Goal: Navigation & Orientation: Find specific page/section

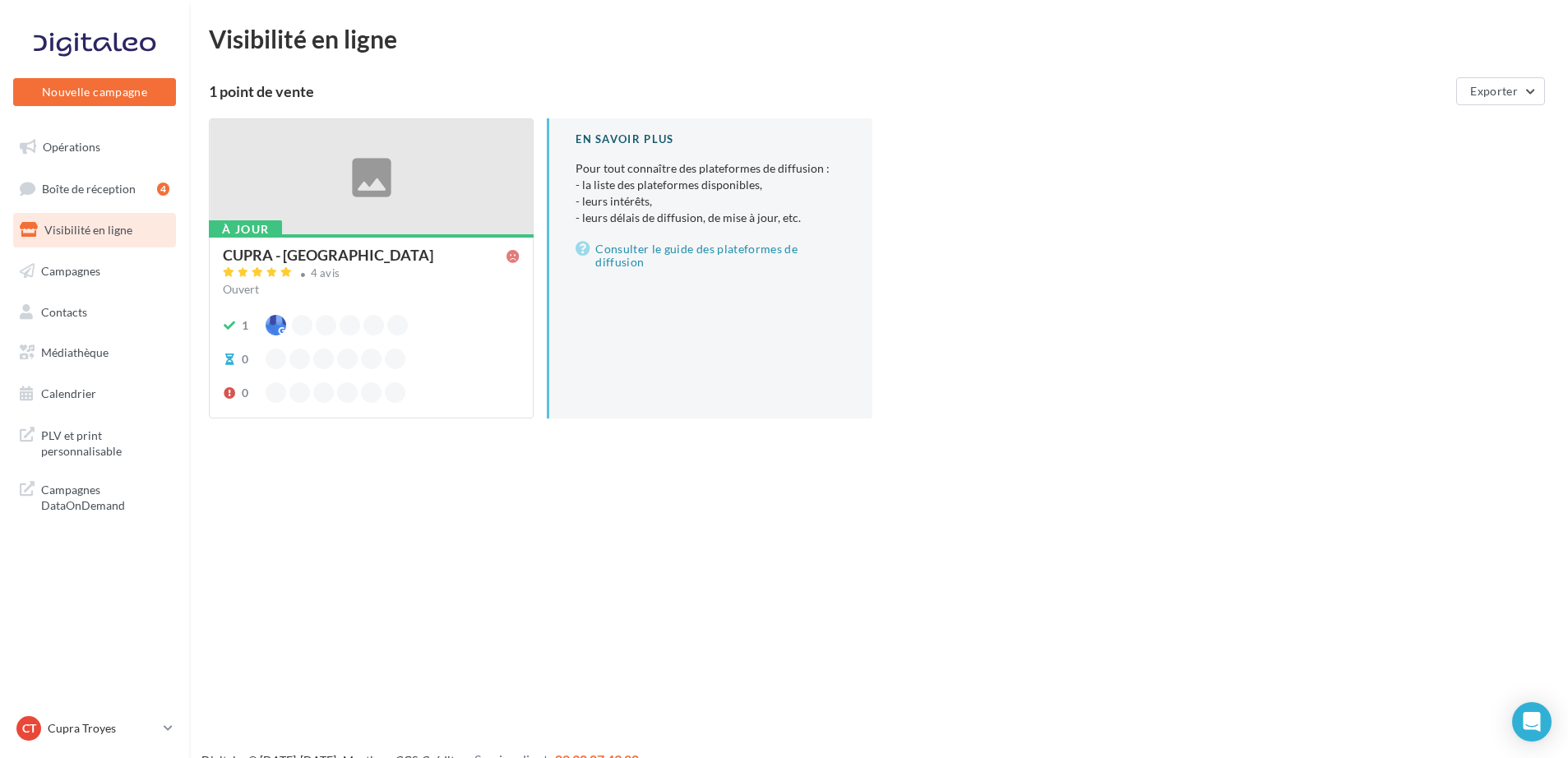
click at [360, 199] on div at bounding box center [371, 177] width 323 height 117
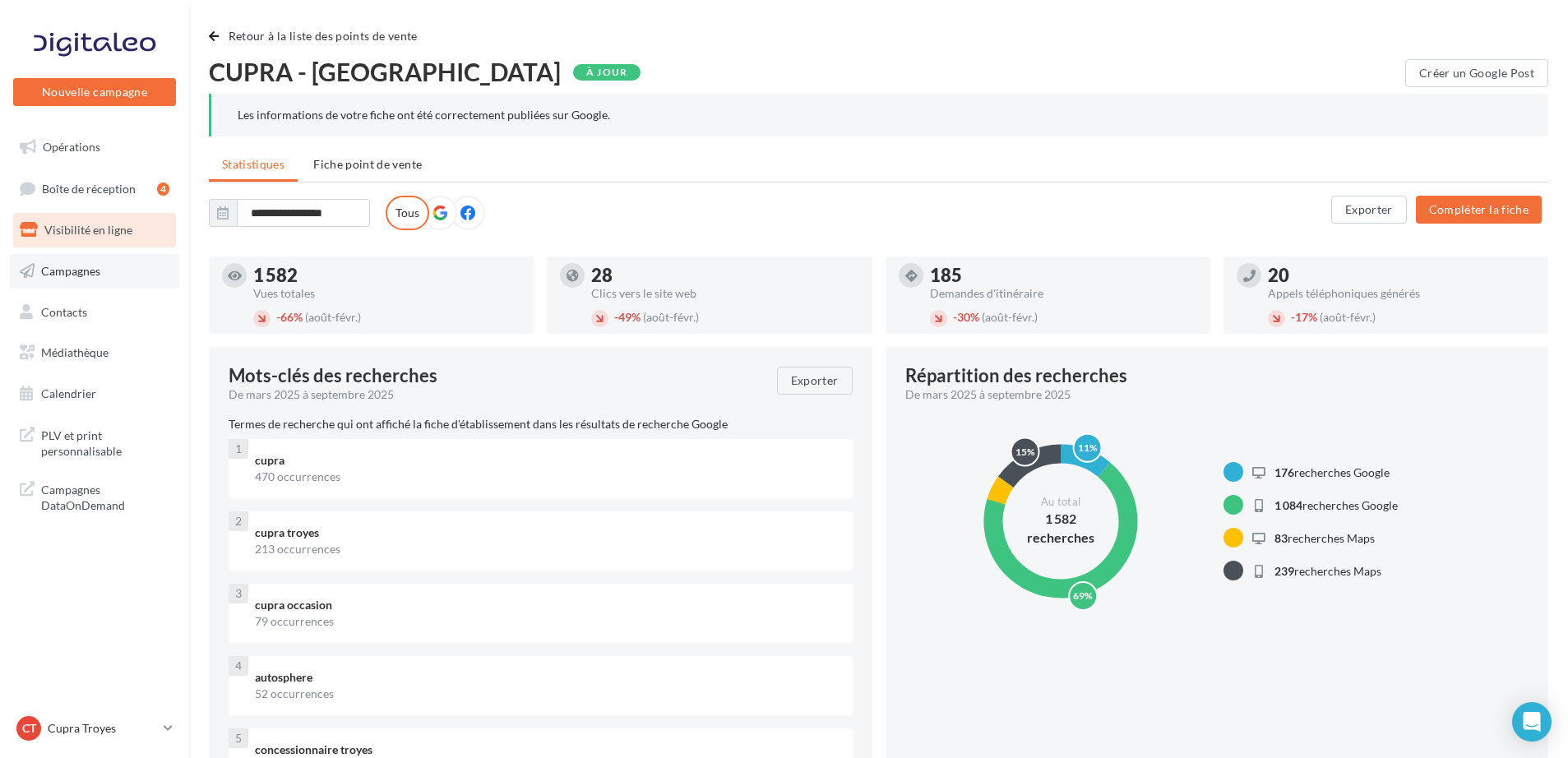
click at [63, 272] on span "Campagnes" at bounding box center [71, 271] width 60 height 14
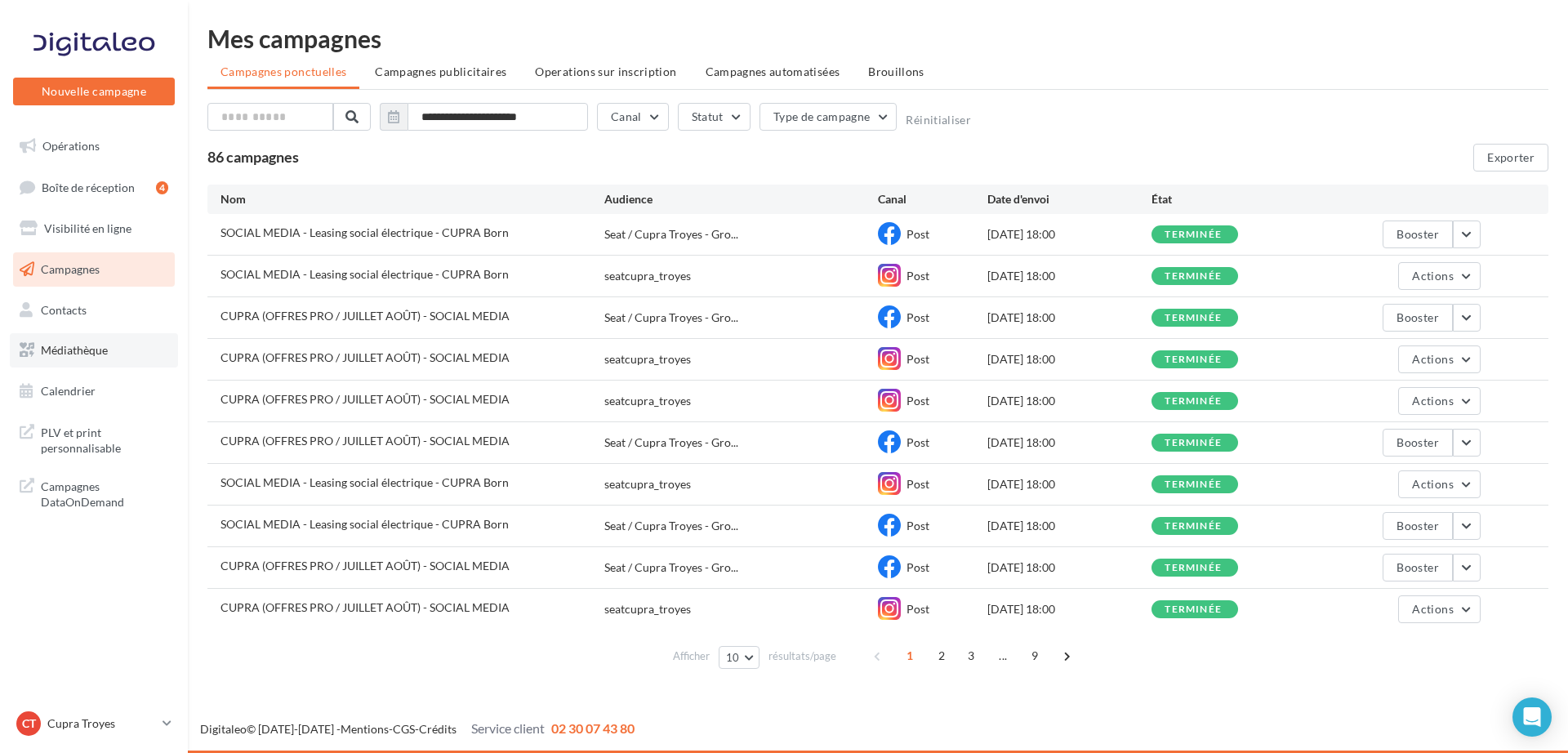
click at [85, 335] on link "Médiathèque" at bounding box center [94, 350] width 168 height 35
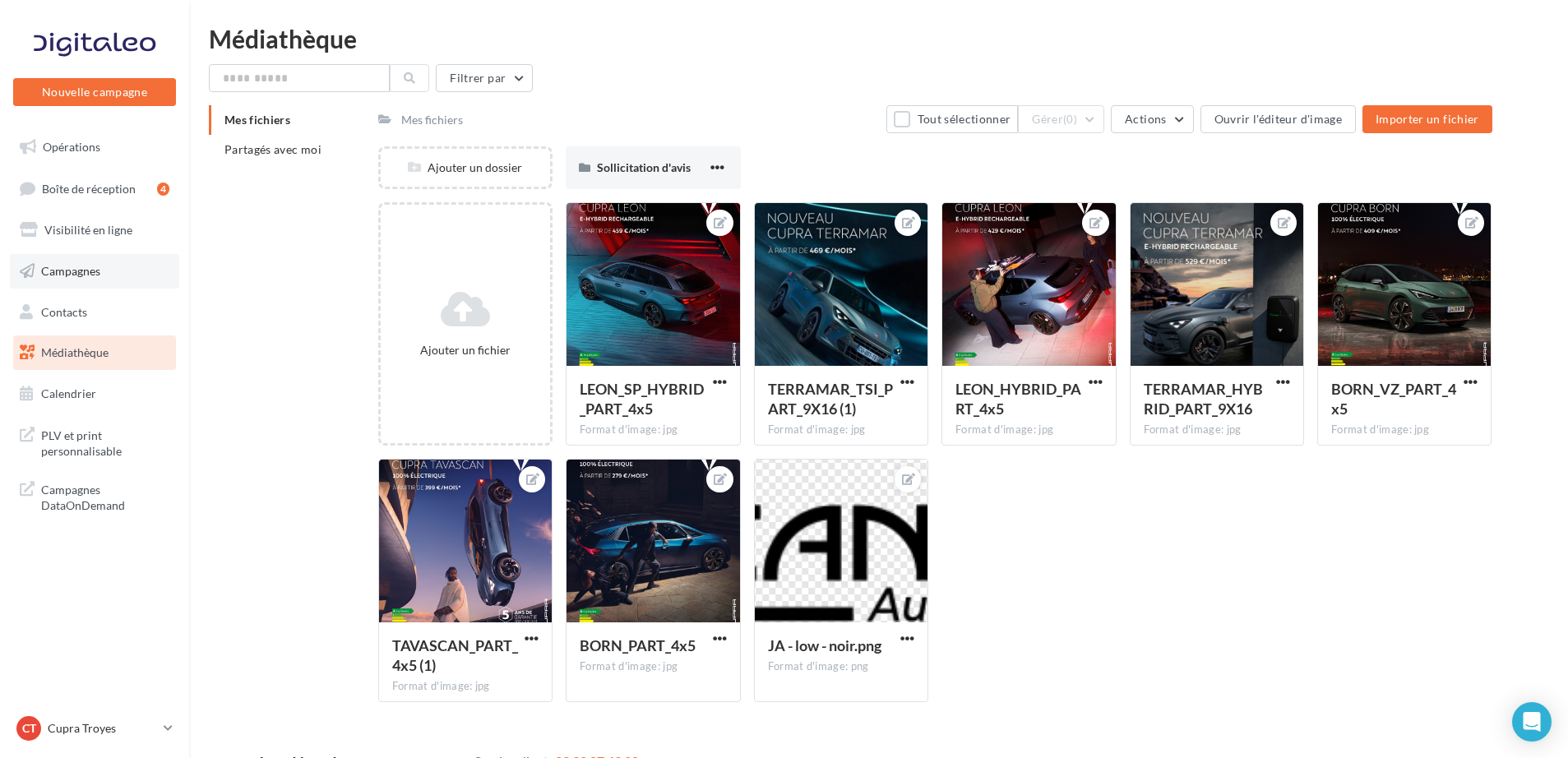
click at [82, 274] on span "Campagnes" at bounding box center [71, 271] width 60 height 14
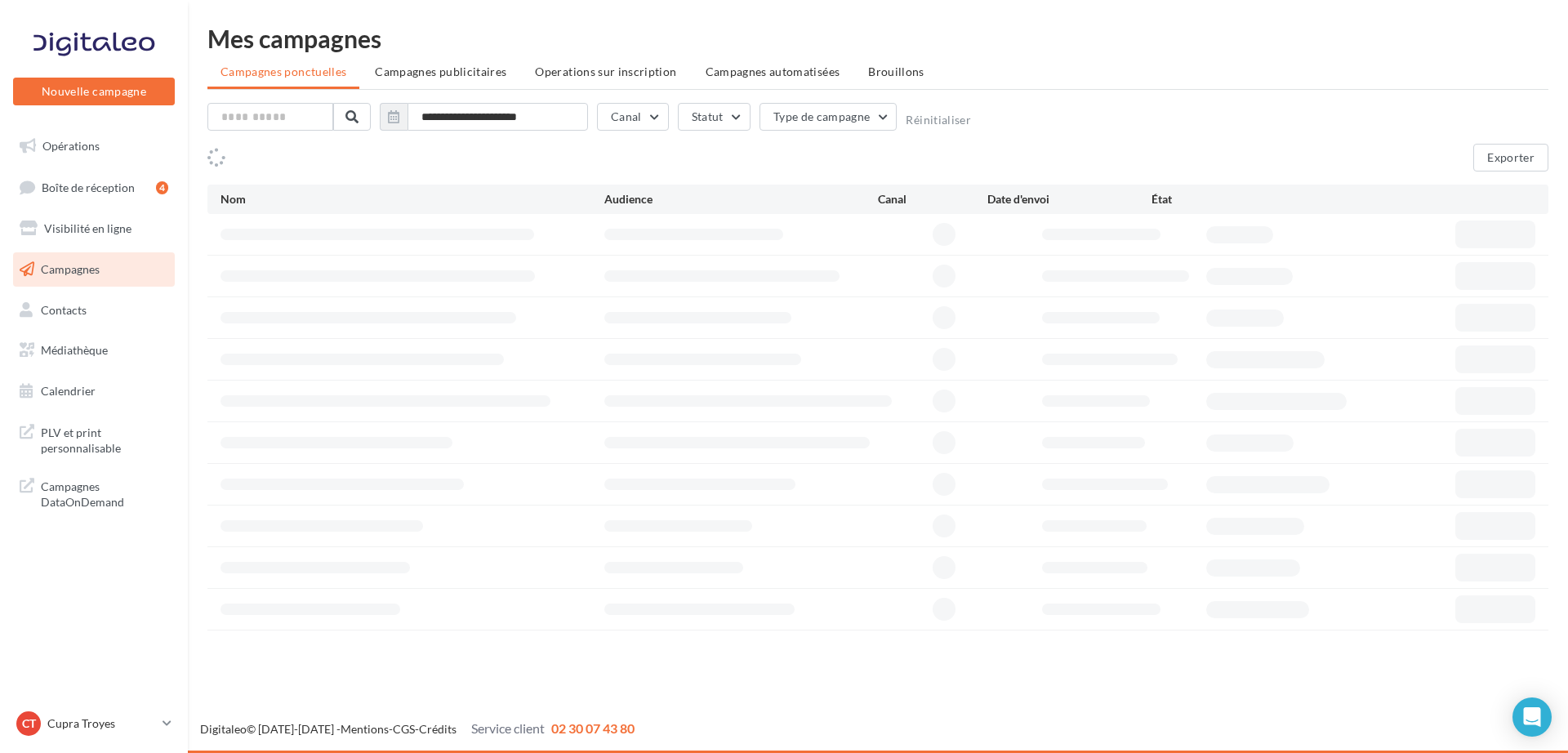
click at [72, 188] on span "Boîte de réception" at bounding box center [88, 187] width 93 height 14
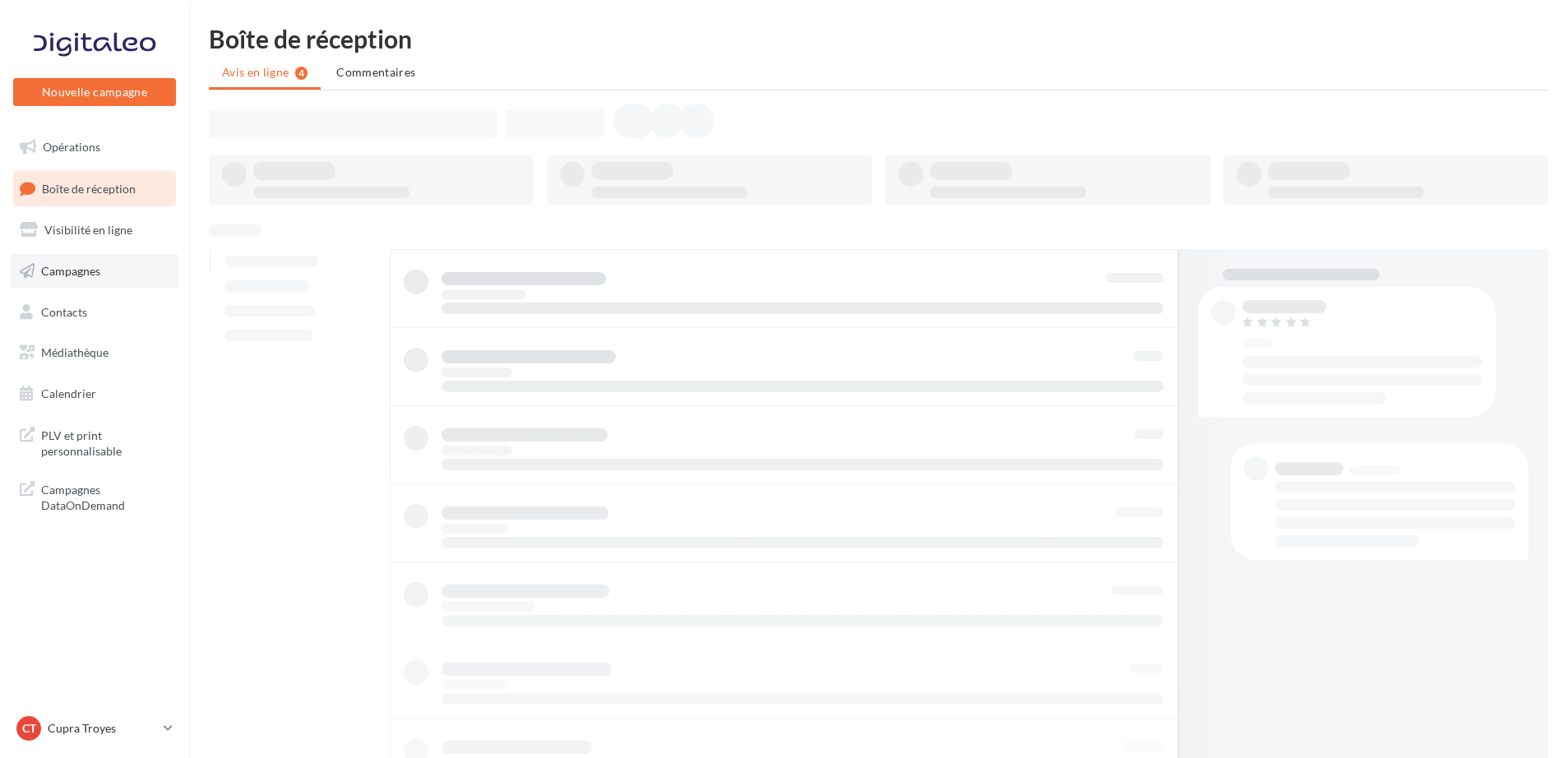
click at [85, 277] on span "Campagnes" at bounding box center [71, 271] width 60 height 14
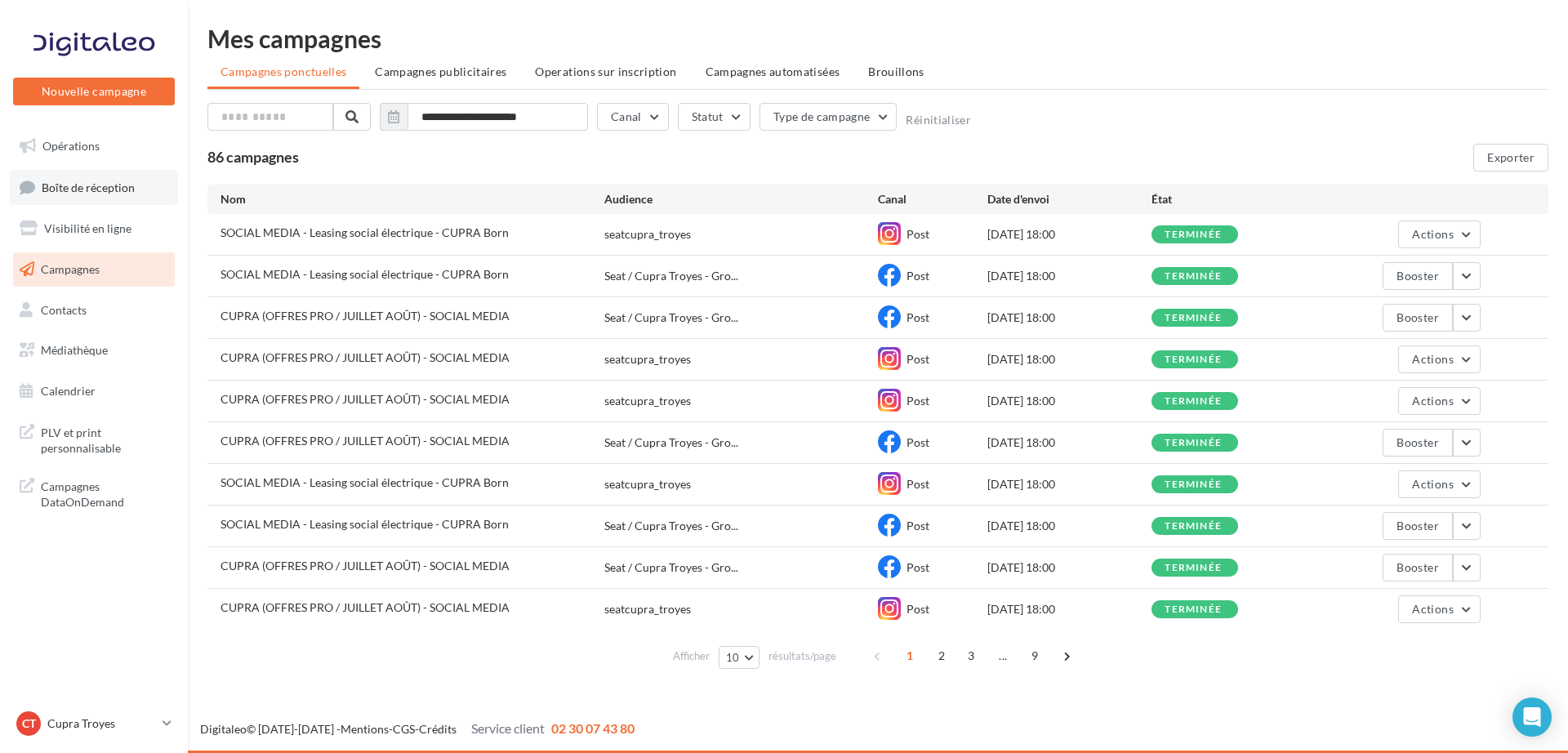
click at [56, 182] on span "Boîte de réception" at bounding box center [88, 187] width 93 height 14
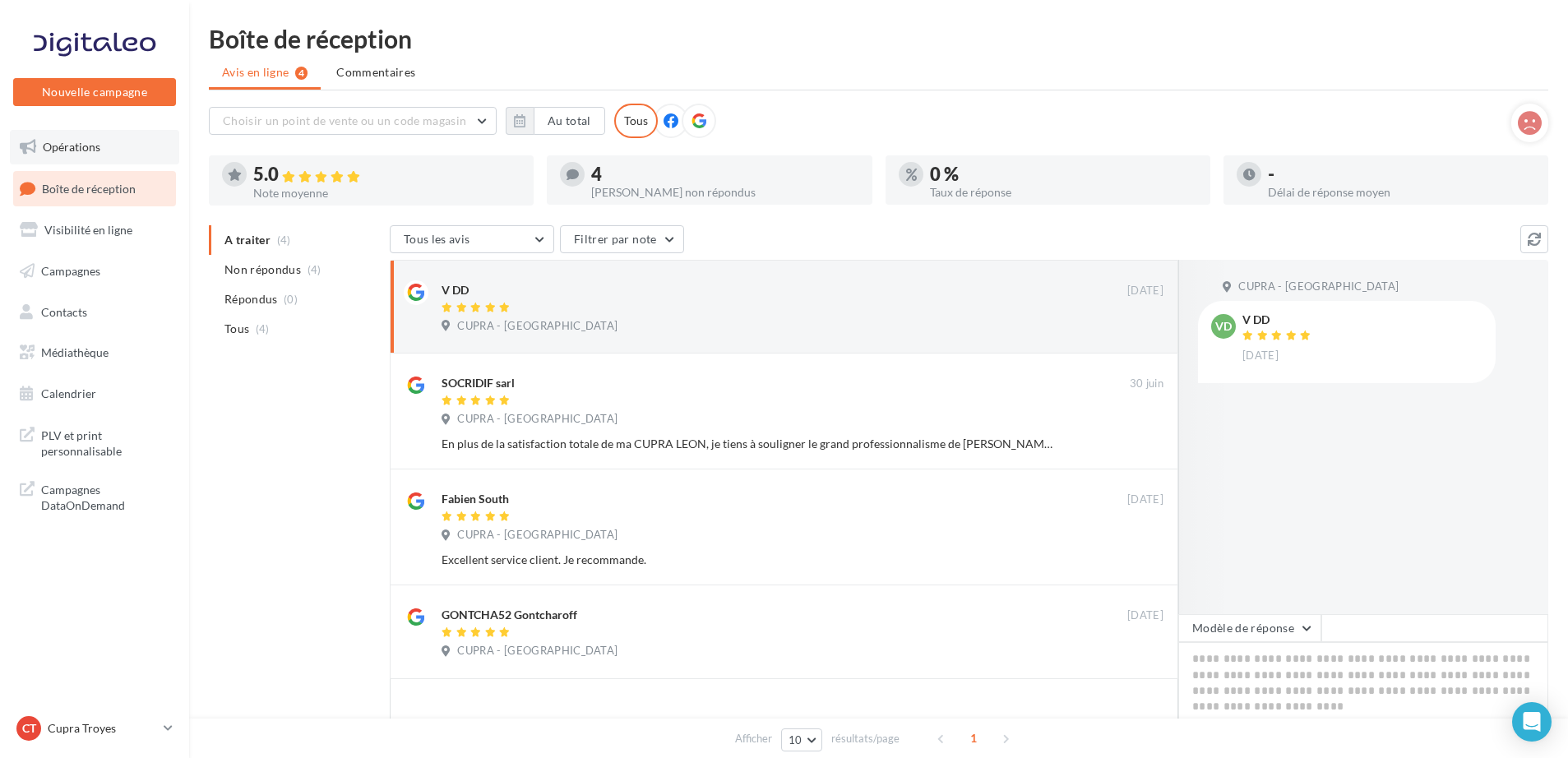
click at [55, 146] on span "Opérations" at bounding box center [71, 146] width 58 height 14
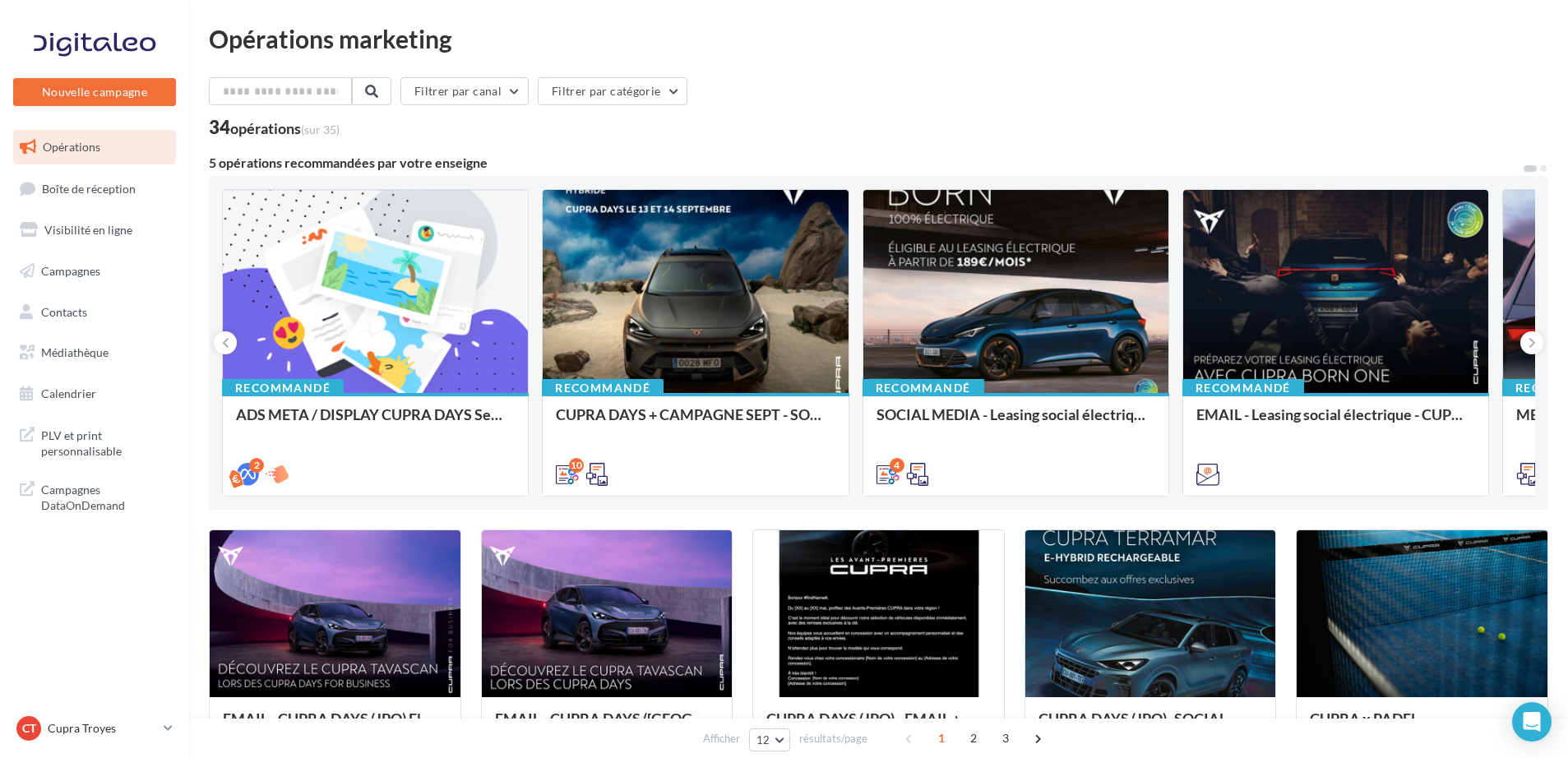
click at [776, 131] on div "34 opérations (sur 35)" at bounding box center [879, 128] width 1340 height 21
click at [760, 114] on div "Filtrer par canal Filtrer par catégorie 34 opérations (sur 35)" at bounding box center [879, 107] width 1340 height 60
click at [1108, 126] on div "34 opérations (sur 35)" at bounding box center [879, 128] width 1340 height 21
click at [722, 111] on div "Filtrer par canal Filtrer par catégorie 34 opérations (sur 35)" at bounding box center [879, 107] width 1340 height 60
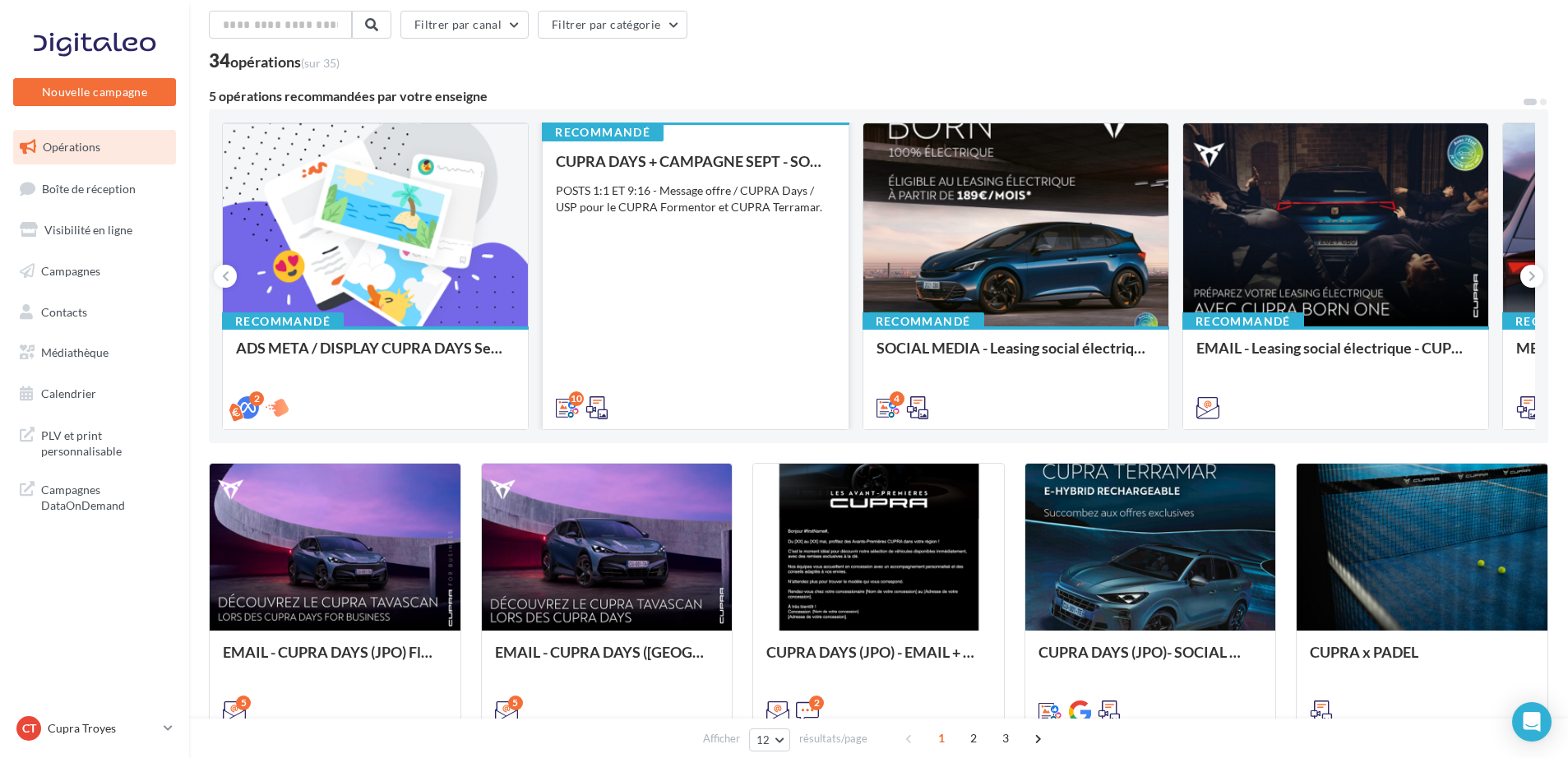
scroll to position [103, 0]
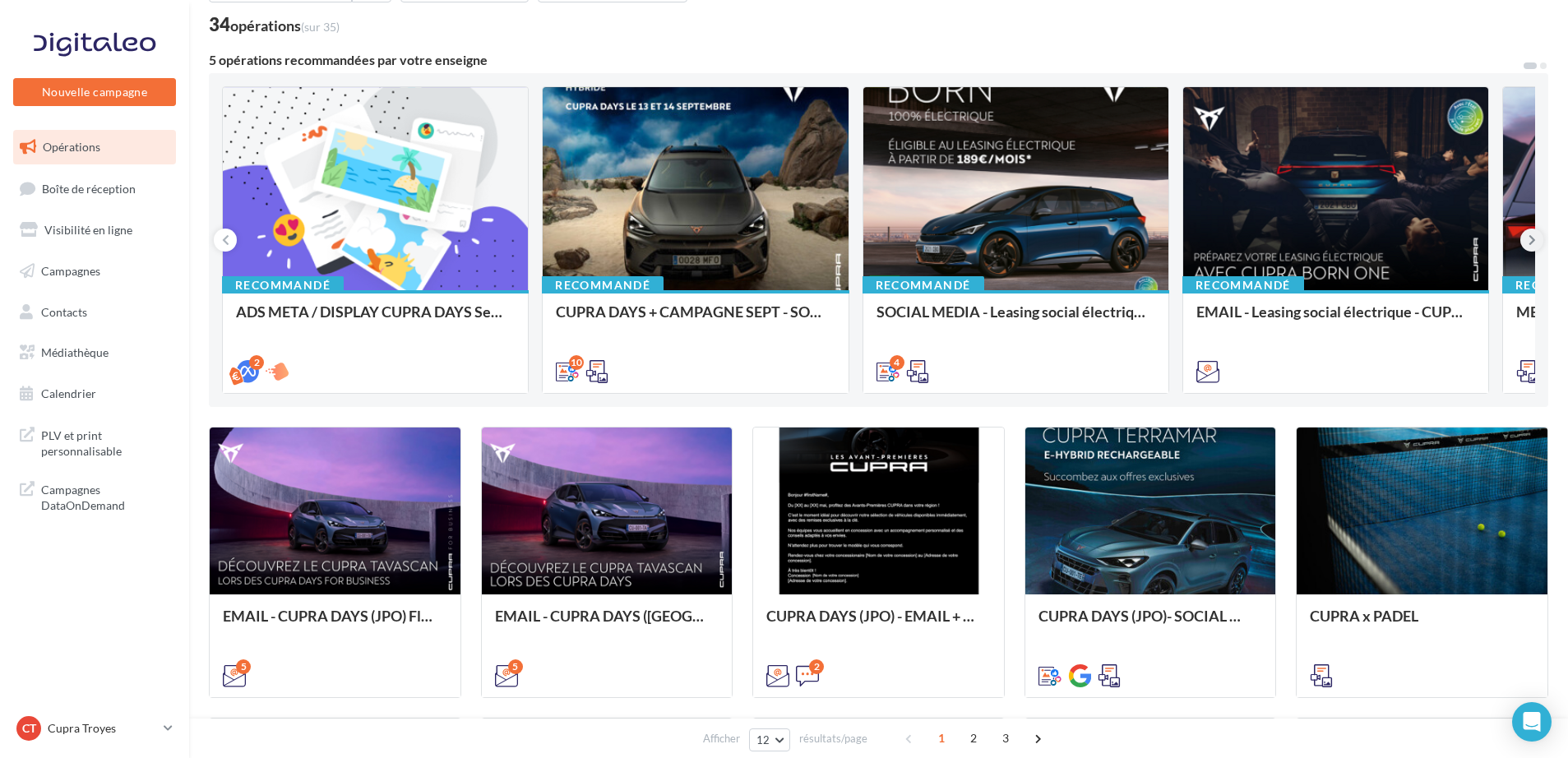
click at [1534, 239] on icon at bounding box center [1532, 240] width 8 height 16
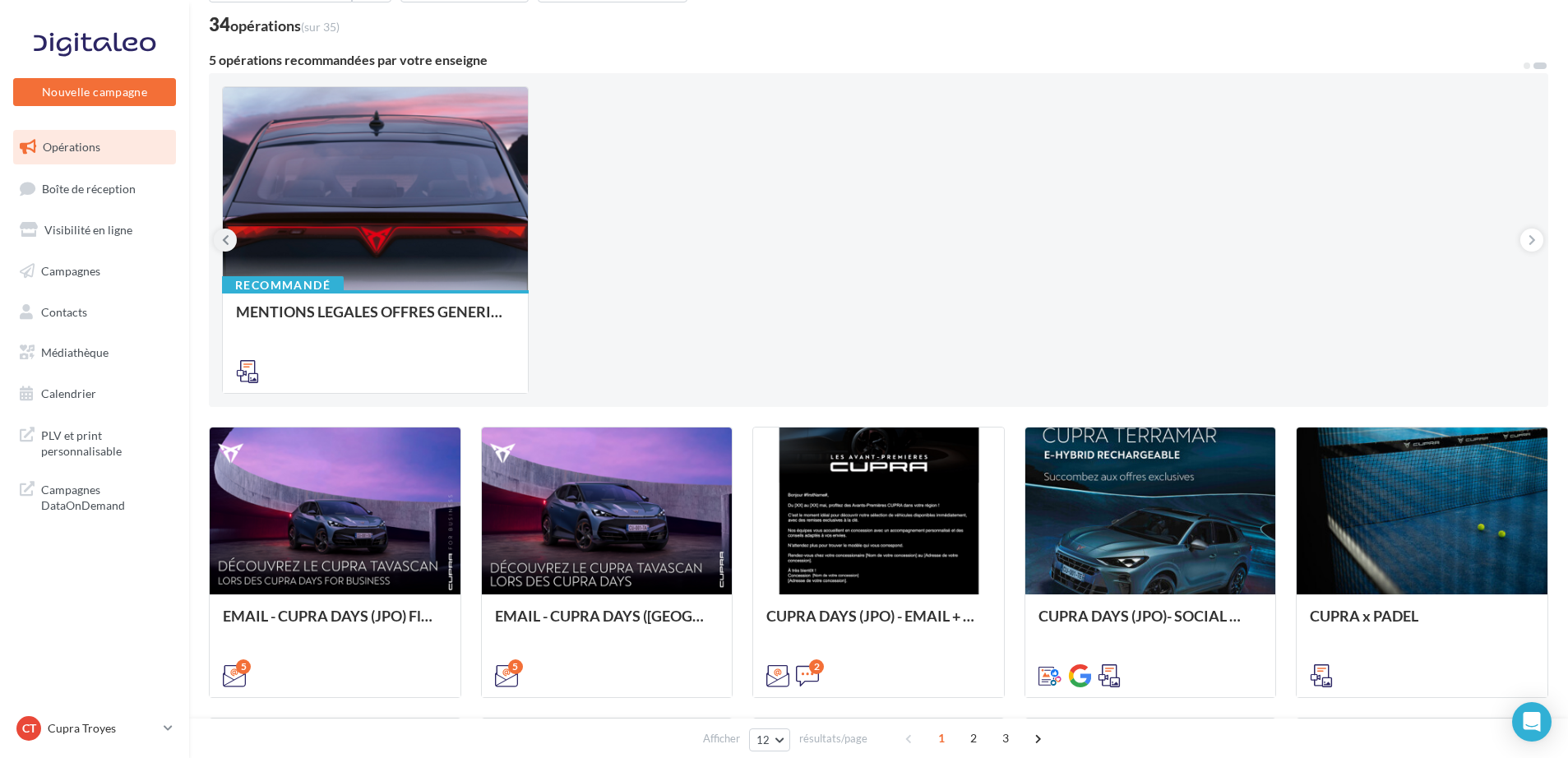
click at [217, 237] on button at bounding box center [225, 240] width 23 height 23
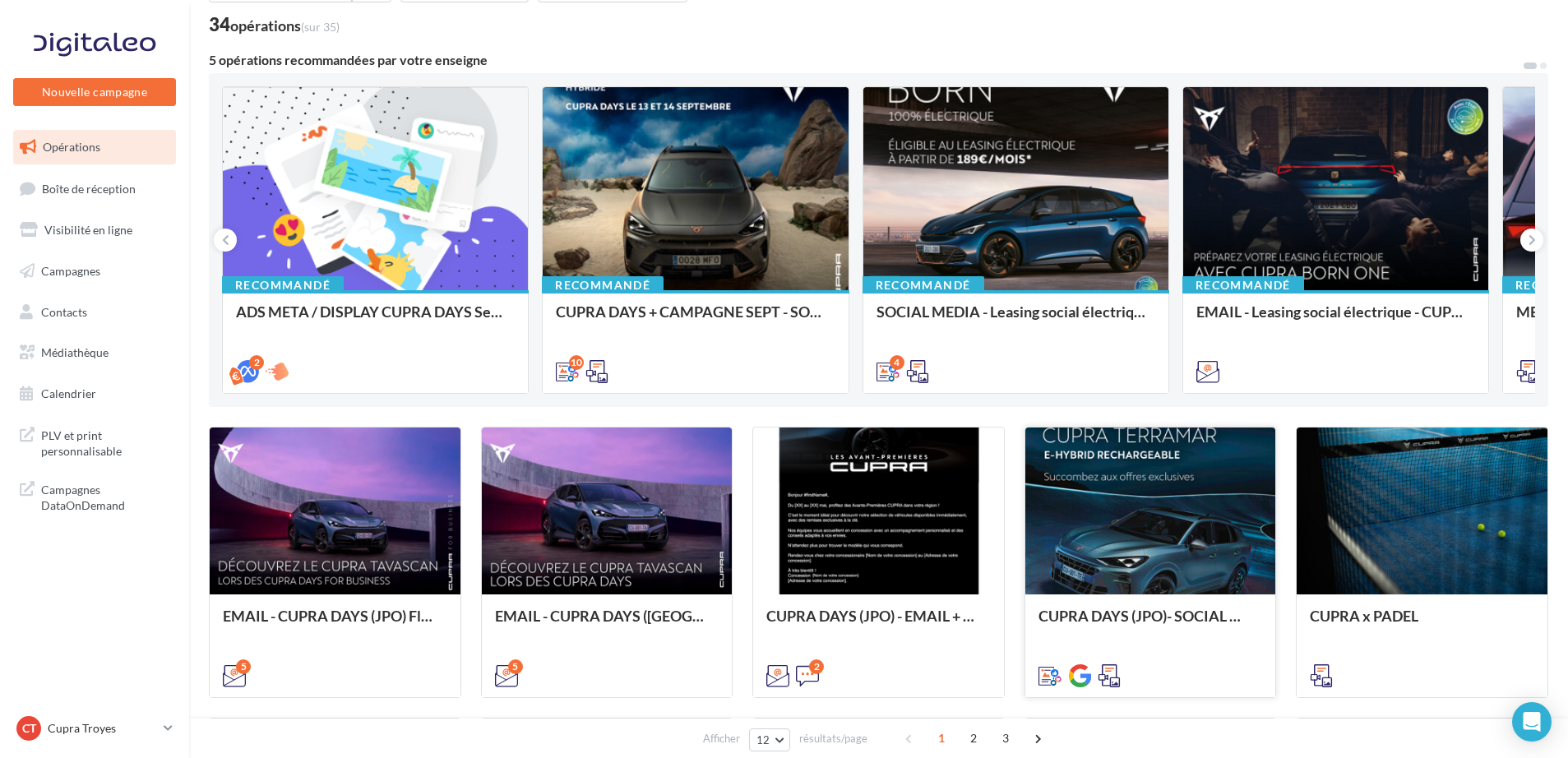
click at [1132, 491] on div at bounding box center [1150, 512] width 251 height 168
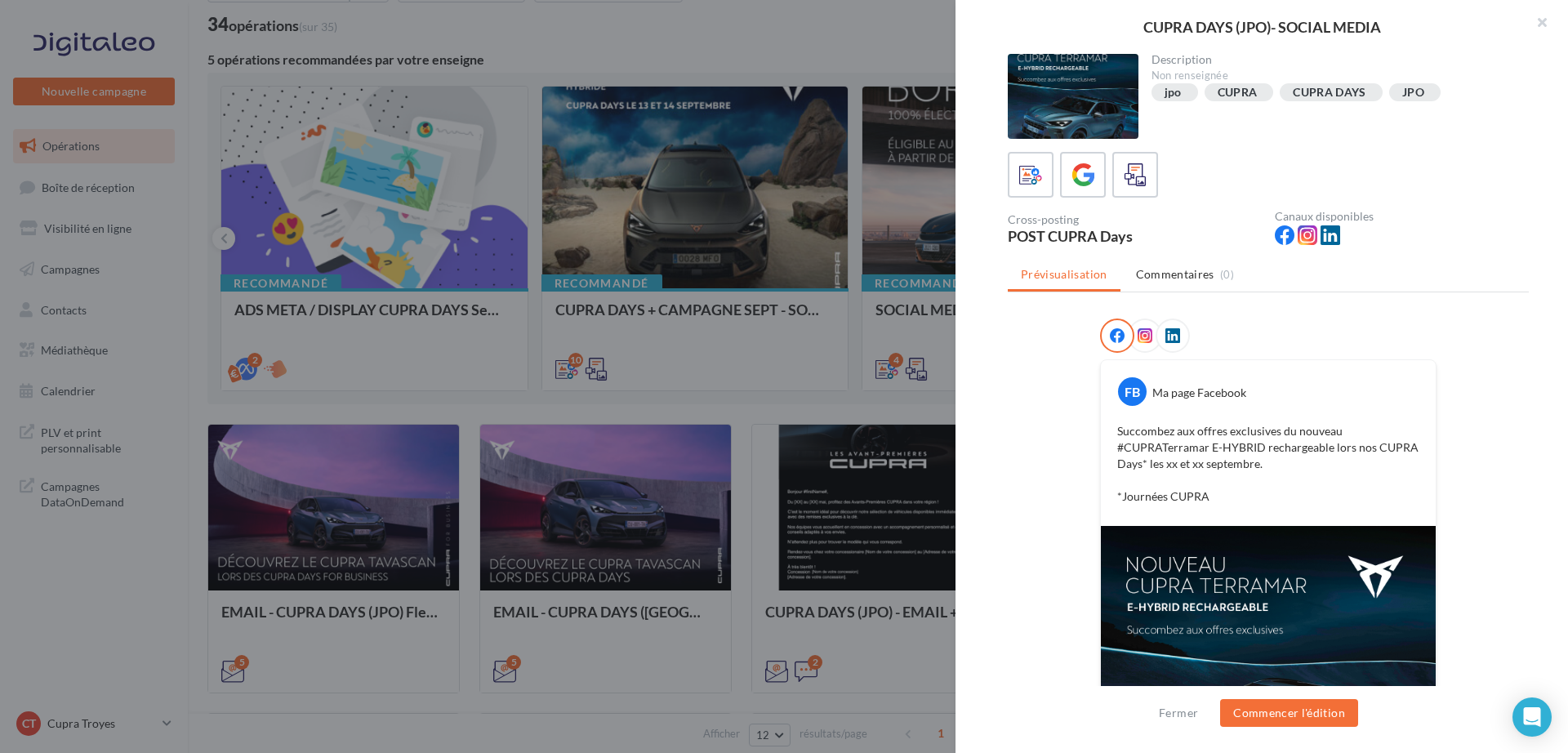
click at [692, 36] on div at bounding box center [784, 376] width 1568 height 753
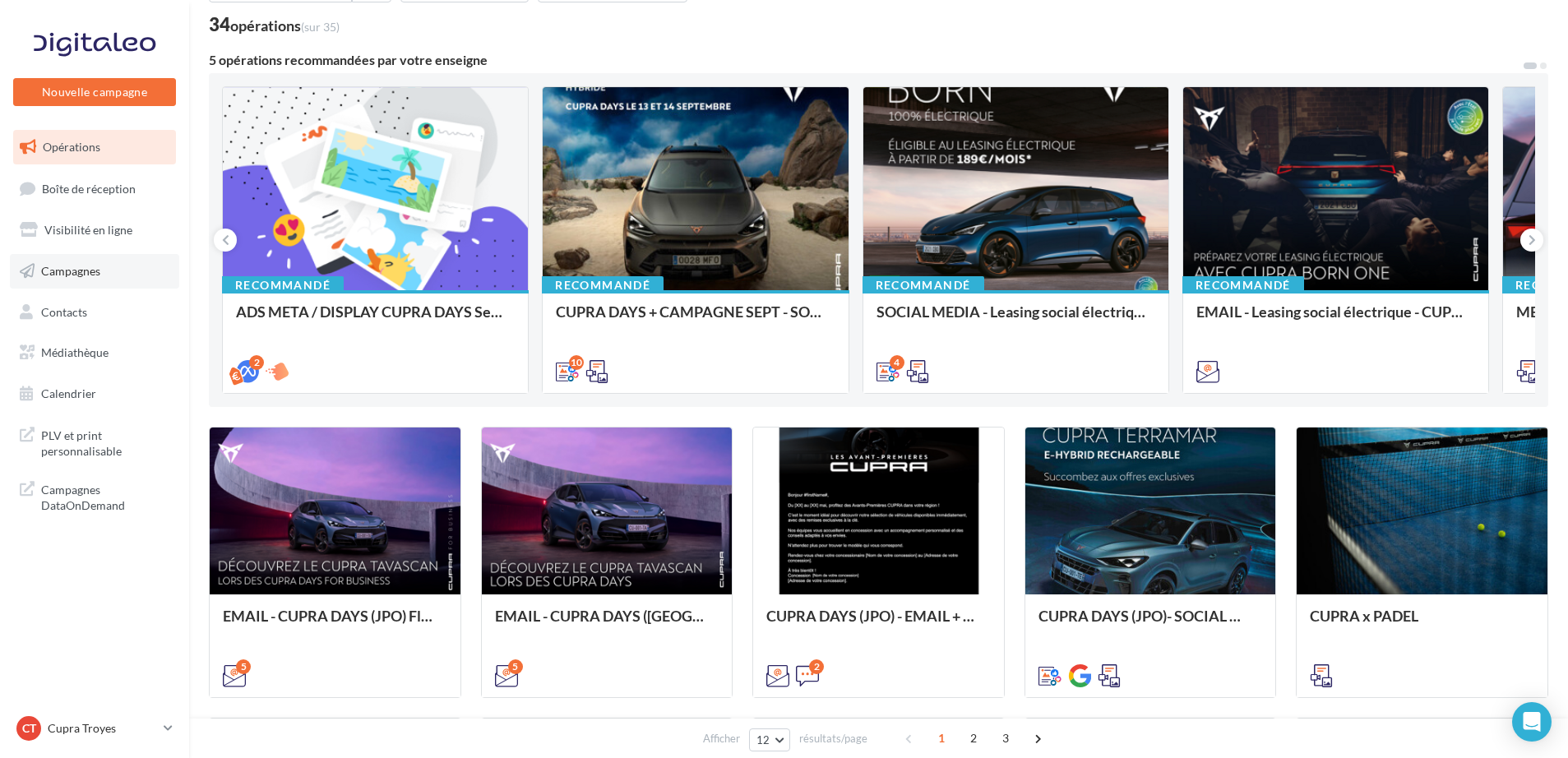
click at [100, 267] on link "Campagnes" at bounding box center [94, 271] width 169 height 35
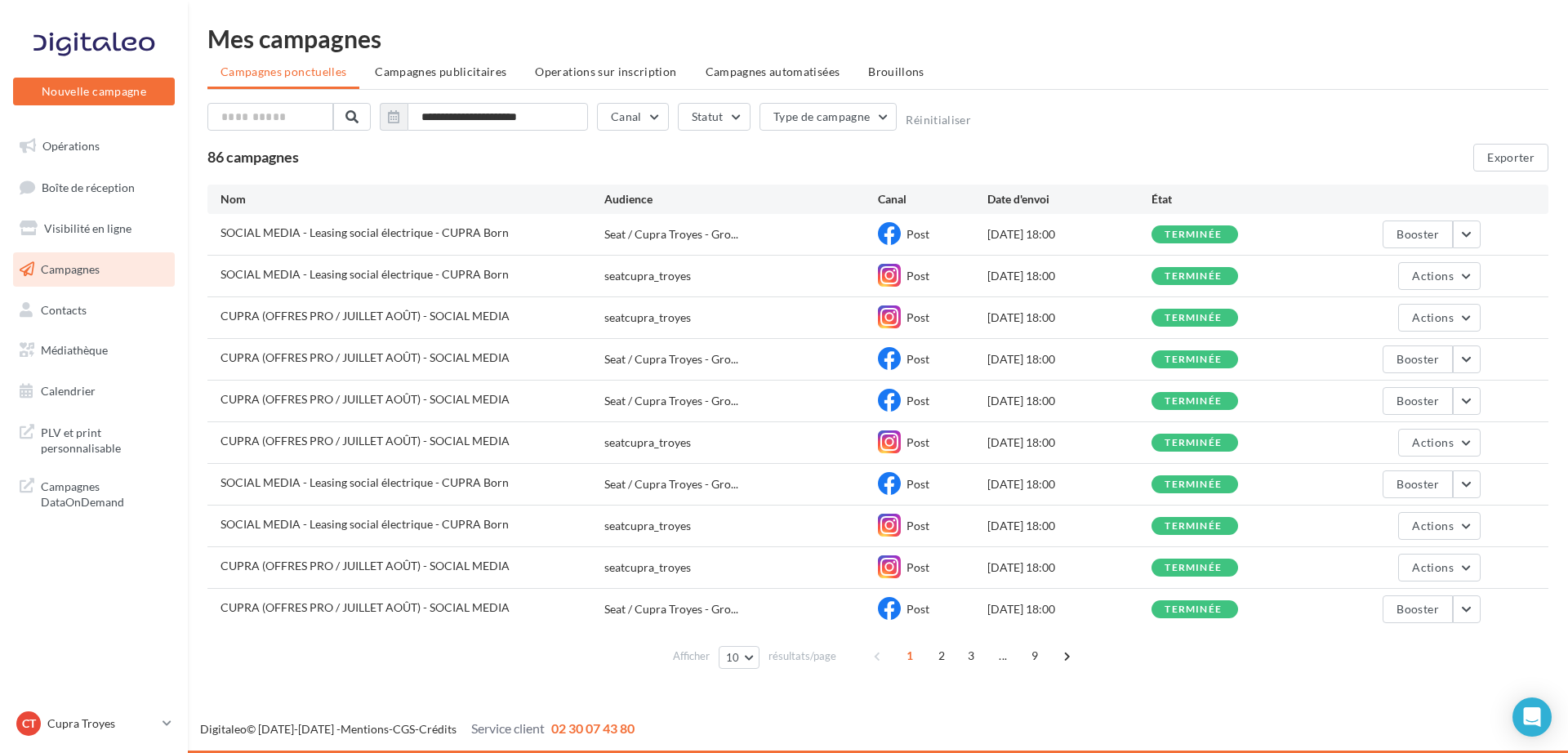
click at [63, 330] on ul "Opérations Boîte de réception Visibilité en ligne Campagnes Contacts Mes cibles…" at bounding box center [94, 269] width 175 height 292
click at [59, 334] on link "Médiathèque" at bounding box center [94, 350] width 168 height 35
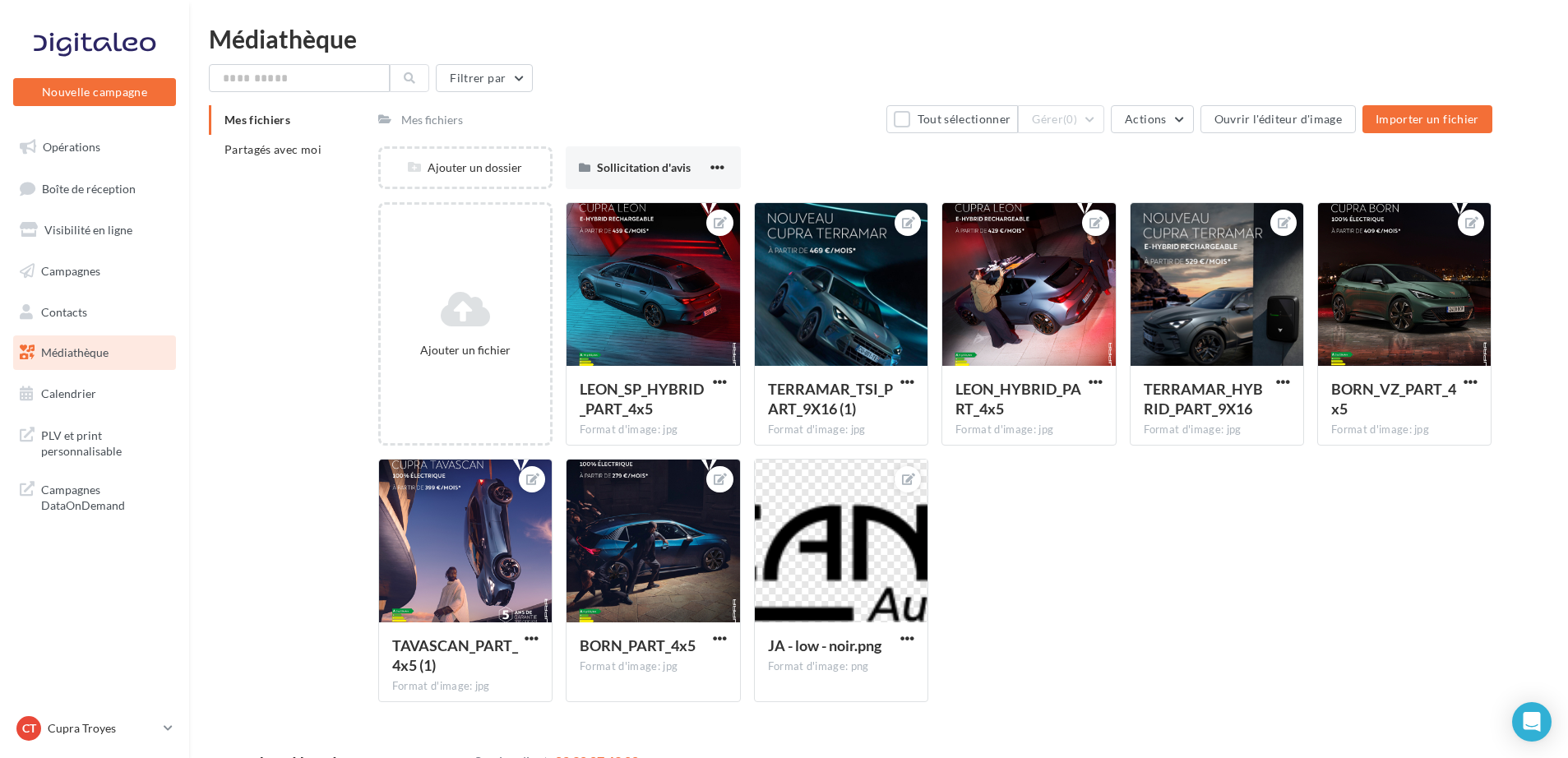
click at [433, 116] on div "Mes fichiers" at bounding box center [432, 119] width 61 height 16
click at [445, 119] on div "Mes fichiers" at bounding box center [432, 119] width 61 height 16
click at [618, 160] on span "Sollicitation d'avis" at bounding box center [644, 167] width 94 height 14
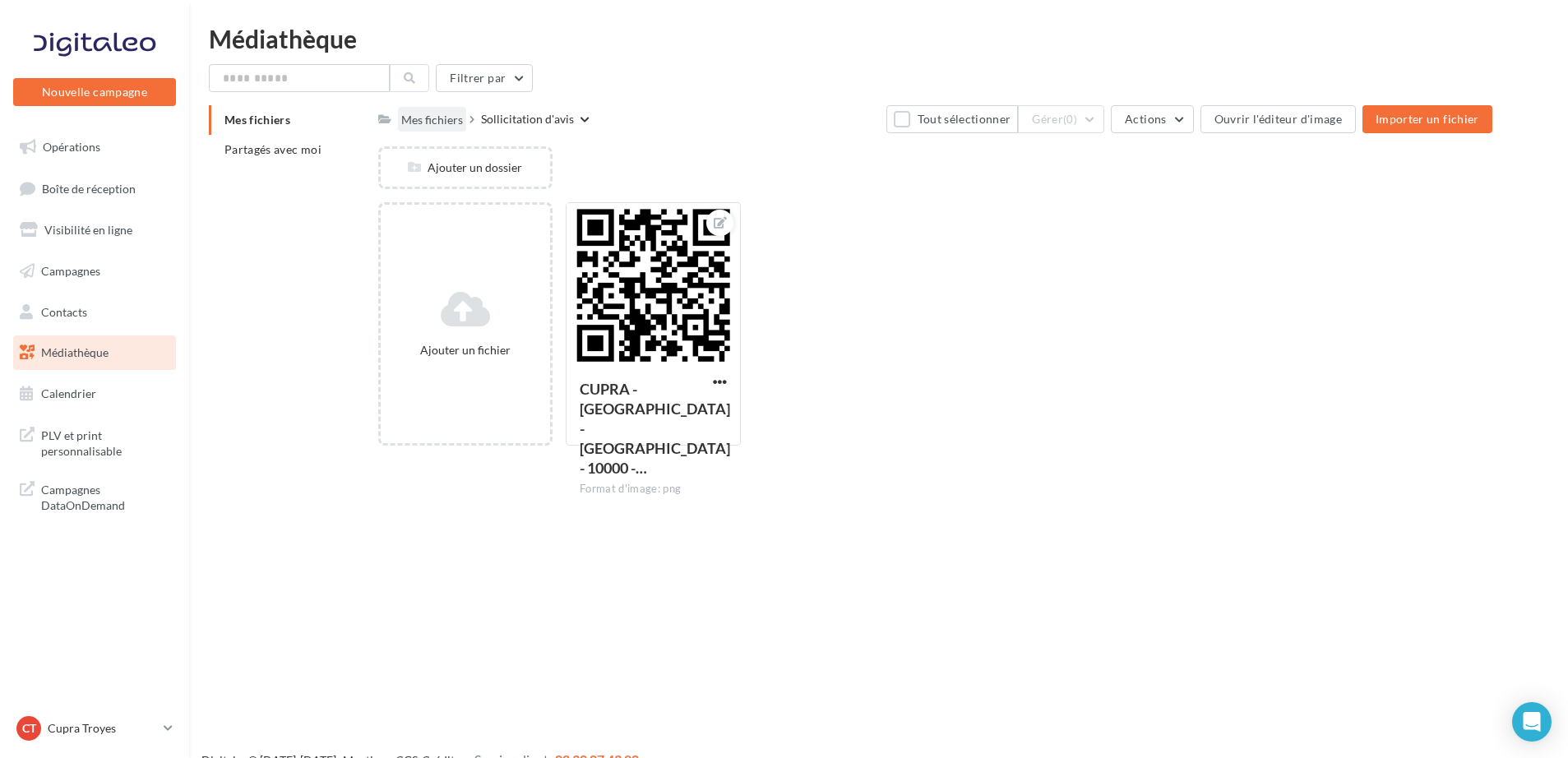
click at [405, 123] on div "Mes fichiers" at bounding box center [432, 119] width 61 height 16
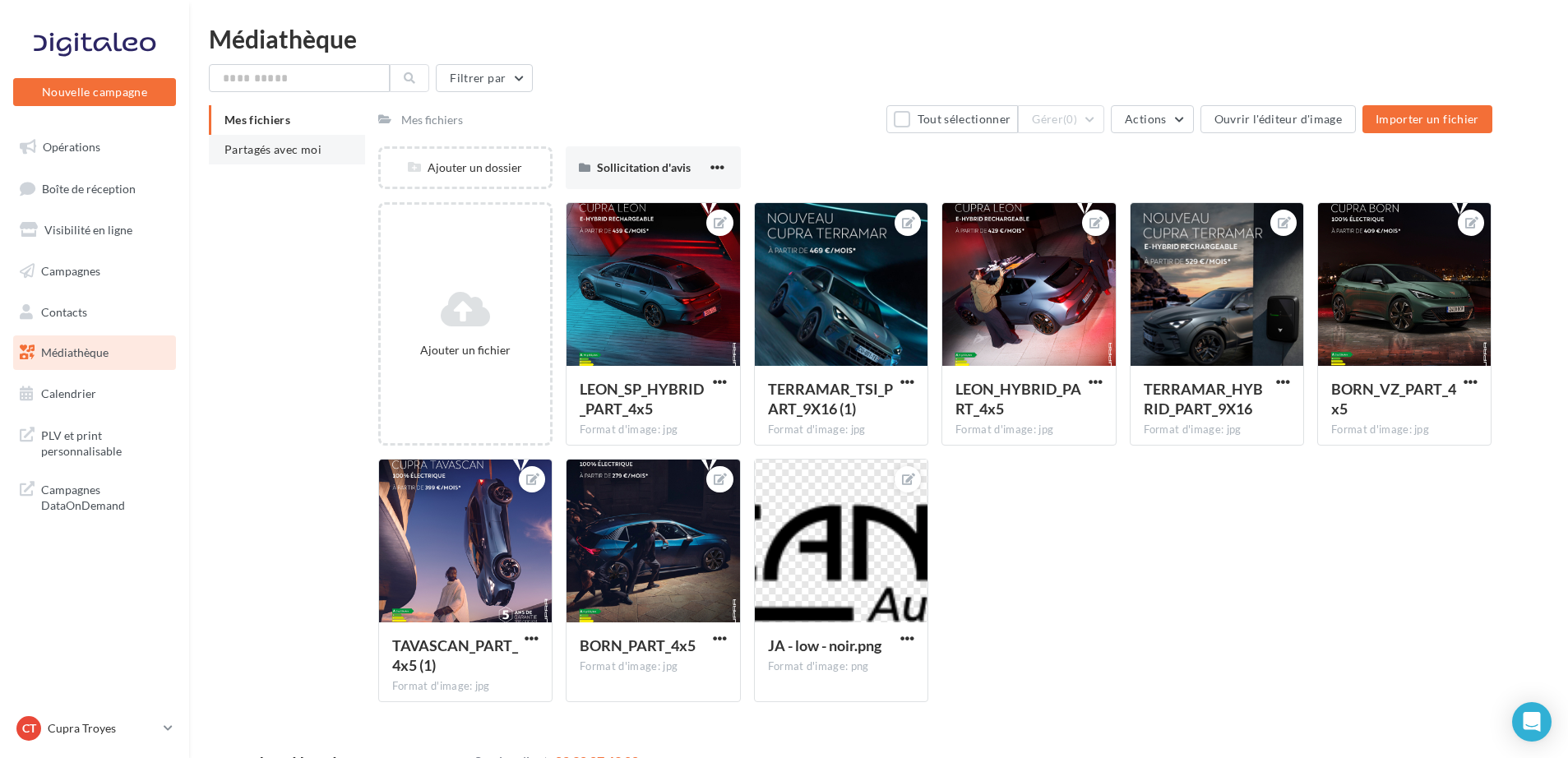
click at [253, 151] on span "Partagés avec moi" at bounding box center [273, 149] width 97 height 14
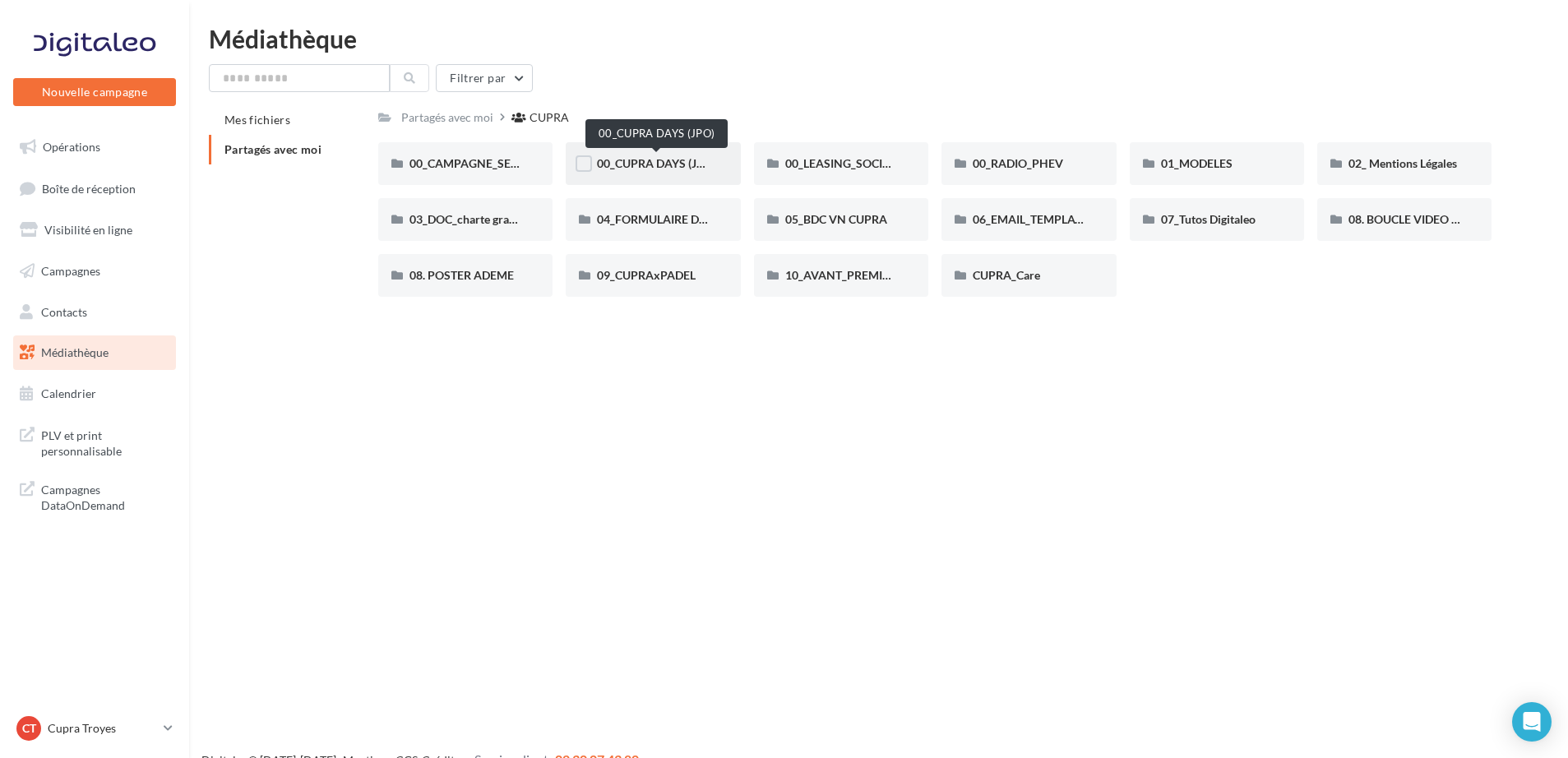
click at [623, 167] on span "00_CUPRA DAYS (JPO)" at bounding box center [657, 163] width 119 height 14
